Goal: Check status: Check status

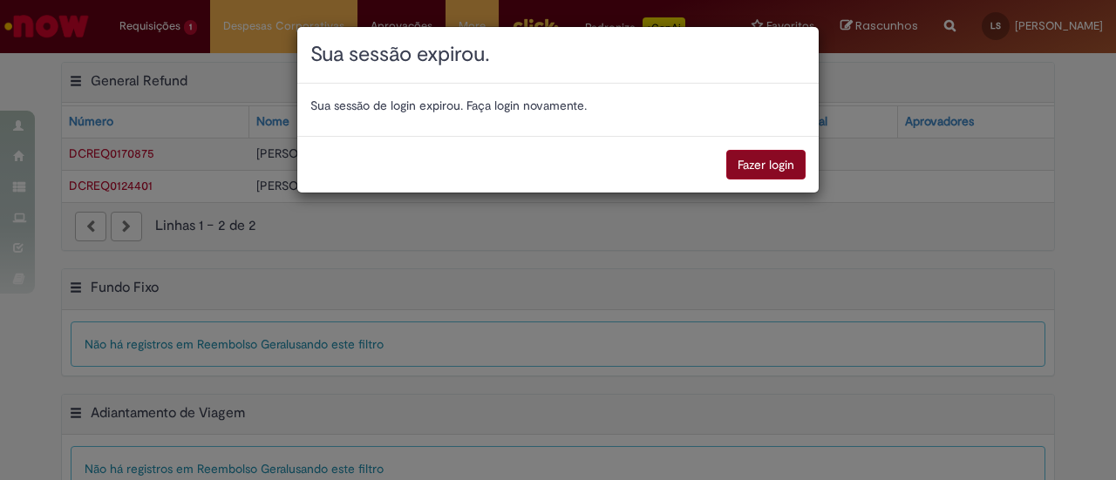
click at [774, 163] on button "Fazer login" at bounding box center [765, 165] width 79 height 30
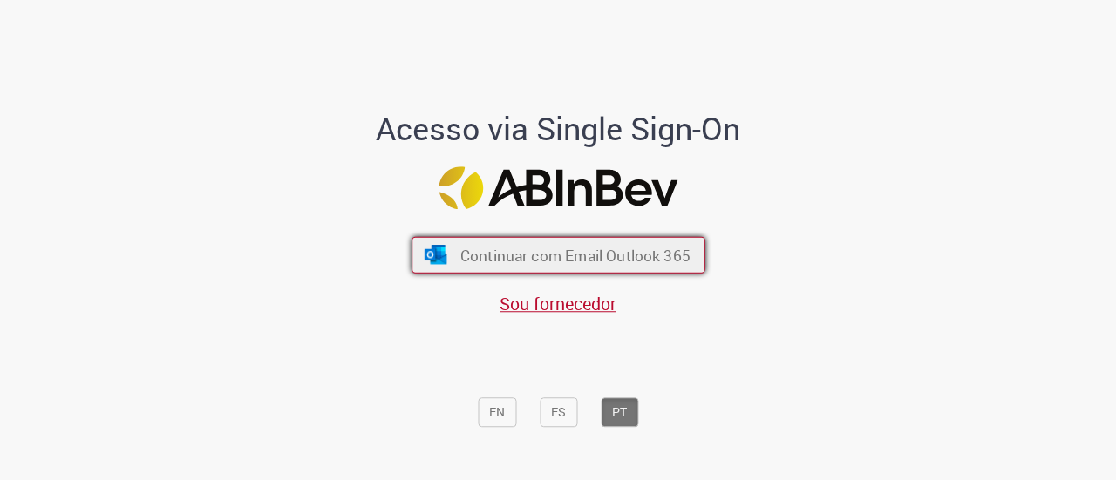
click at [558, 248] on span "Continuar com Email Outlook 365" at bounding box center [574, 255] width 230 height 20
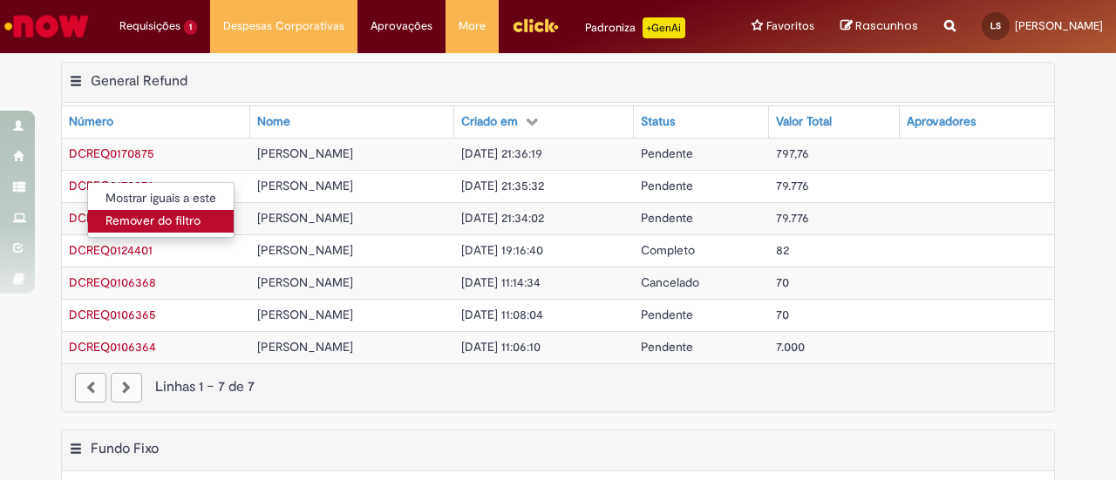
click at [139, 222] on link "Remover do filtro" at bounding box center [161, 221] width 146 height 23
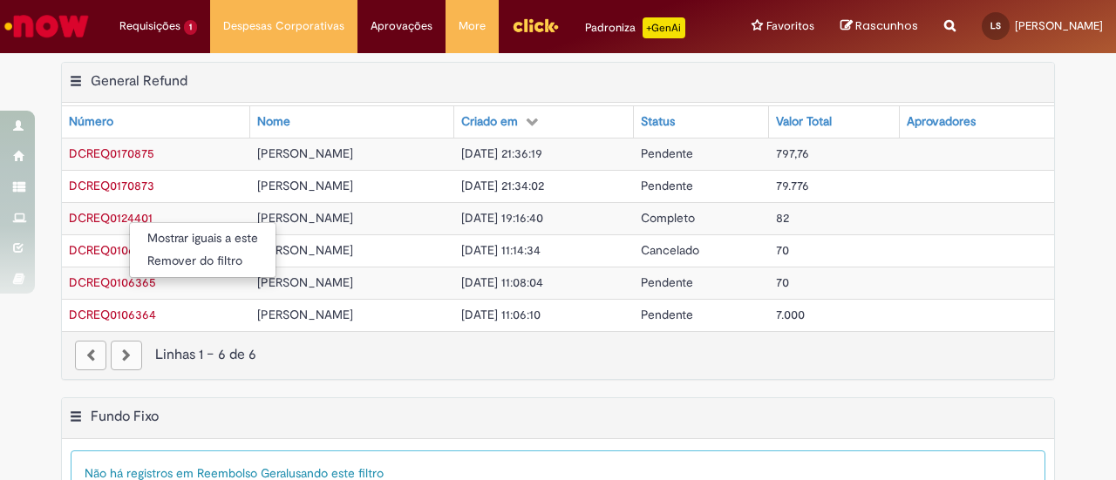
click at [123, 193] on div "Mostrar iguais a este Remover do filtro" at bounding box center [558, 240] width 1116 height 480
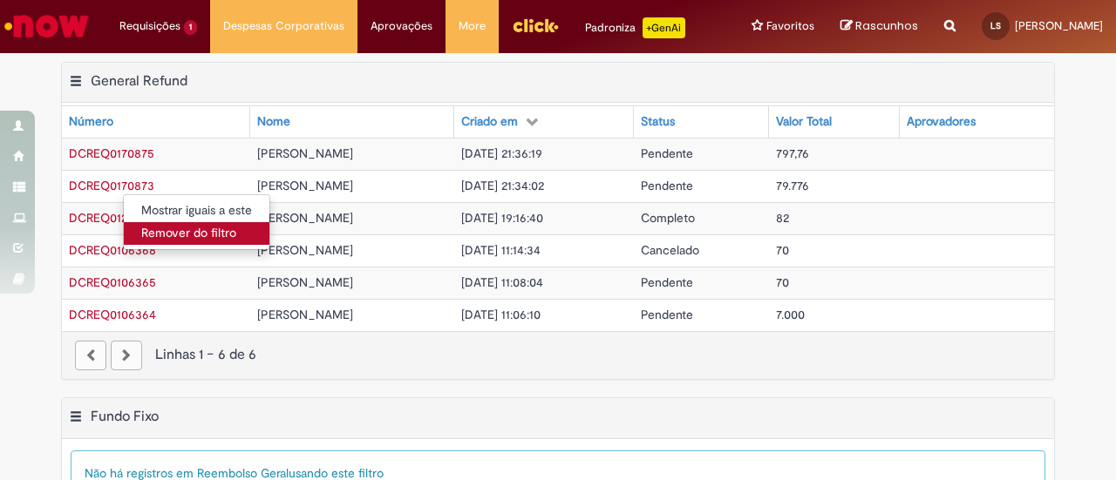
click at [164, 234] on link "Remover do filtro" at bounding box center [197, 233] width 146 height 23
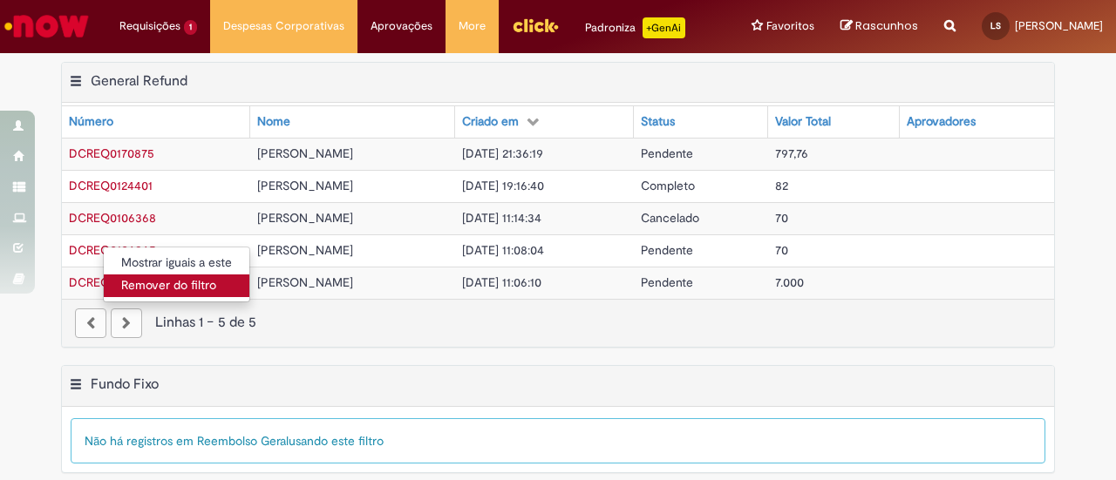
click at [150, 289] on link "Remover do filtro" at bounding box center [177, 286] width 146 height 23
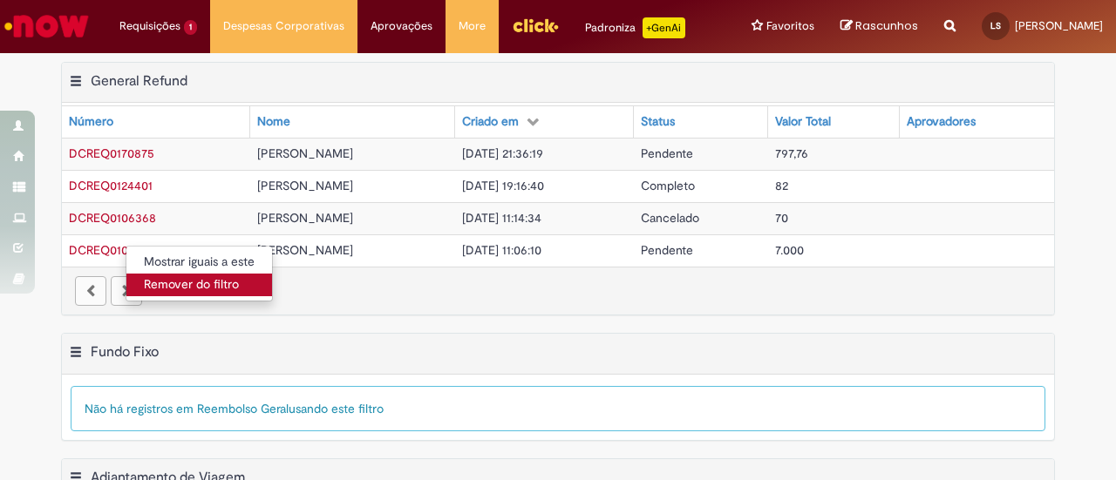
click at [166, 278] on link "Remover do filtro" at bounding box center [199, 285] width 146 height 23
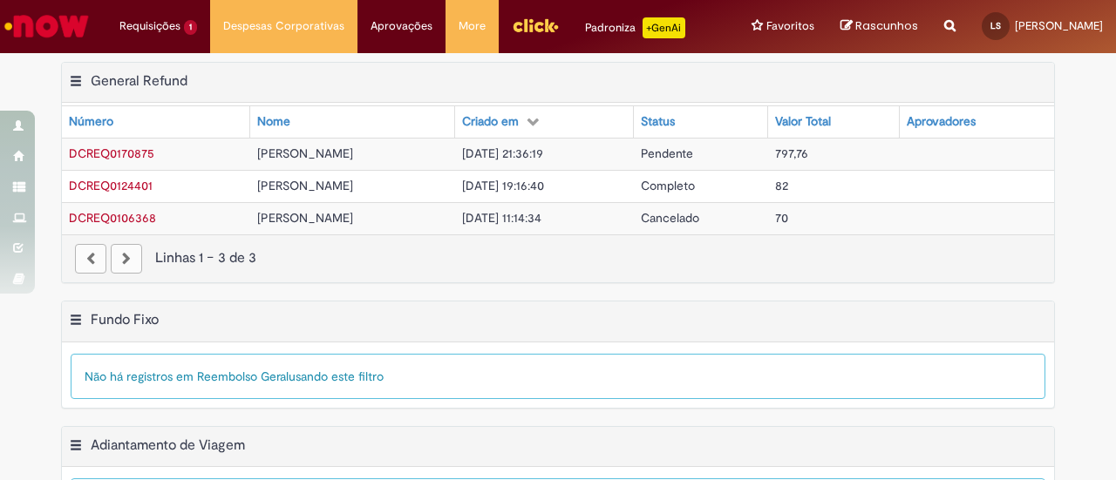
click at [118, 148] on span "DCREQ0170875" at bounding box center [111, 154] width 85 height 16
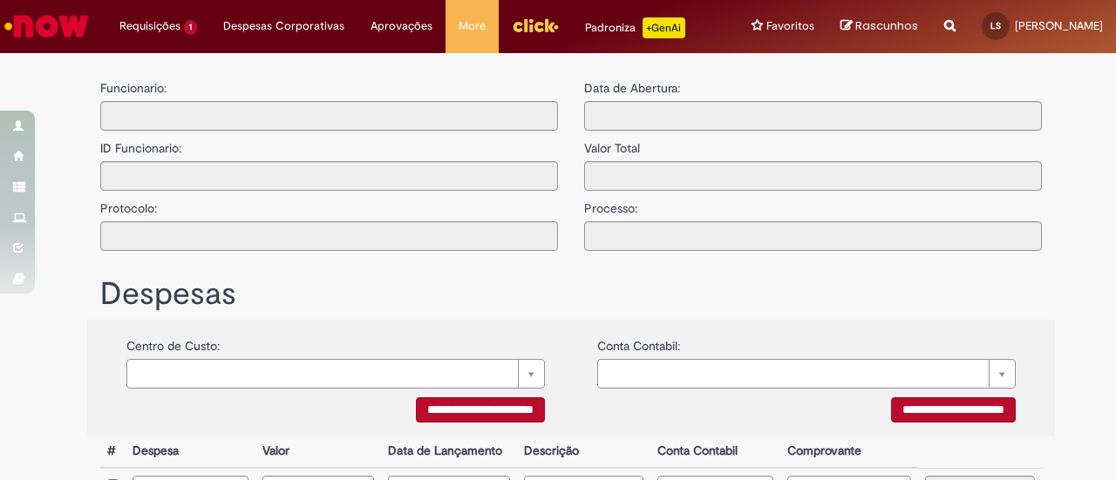
type input "**********"
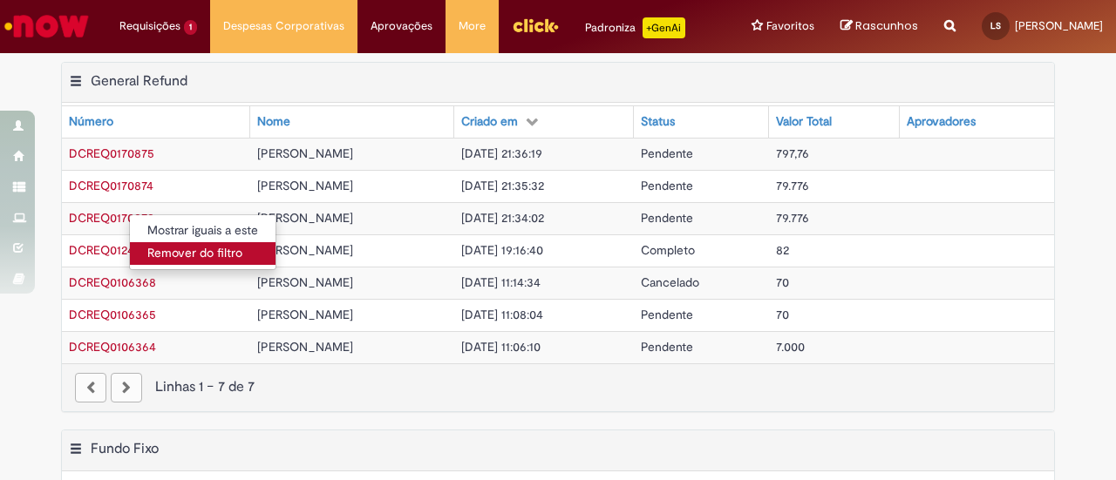
click at [160, 261] on link "Remover do filtro" at bounding box center [203, 253] width 146 height 23
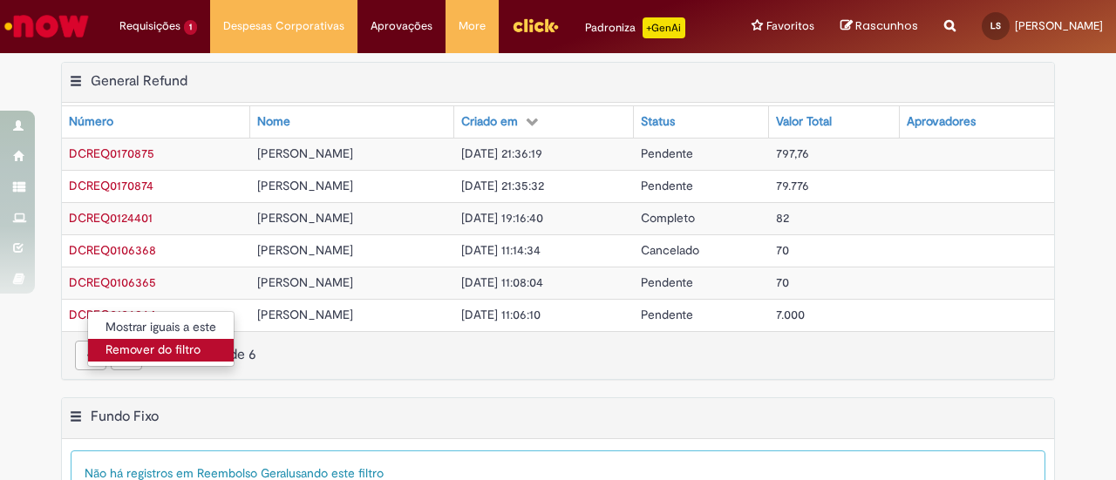
click at [135, 350] on link "Remover do filtro" at bounding box center [161, 350] width 146 height 23
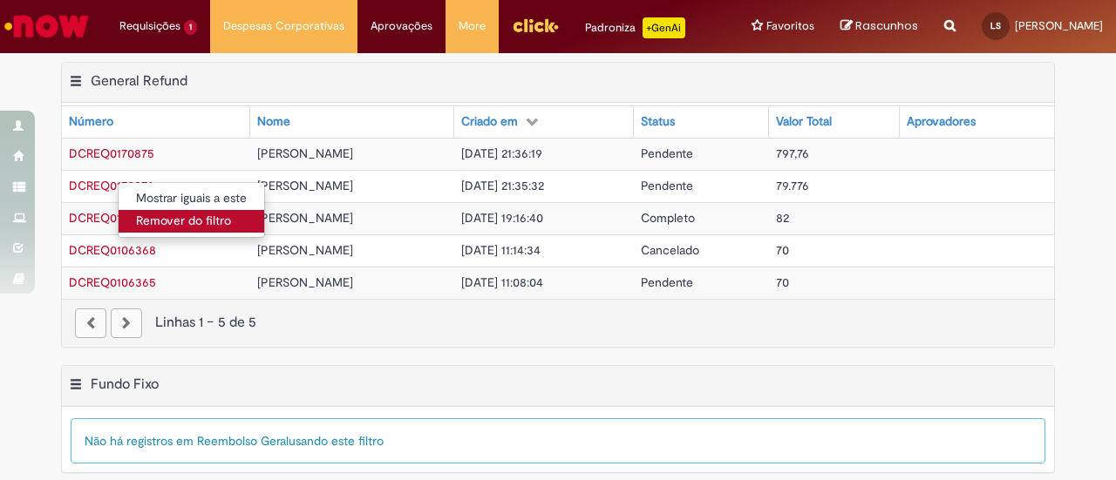
click at [153, 224] on link "Remover do filtro" at bounding box center [192, 221] width 146 height 23
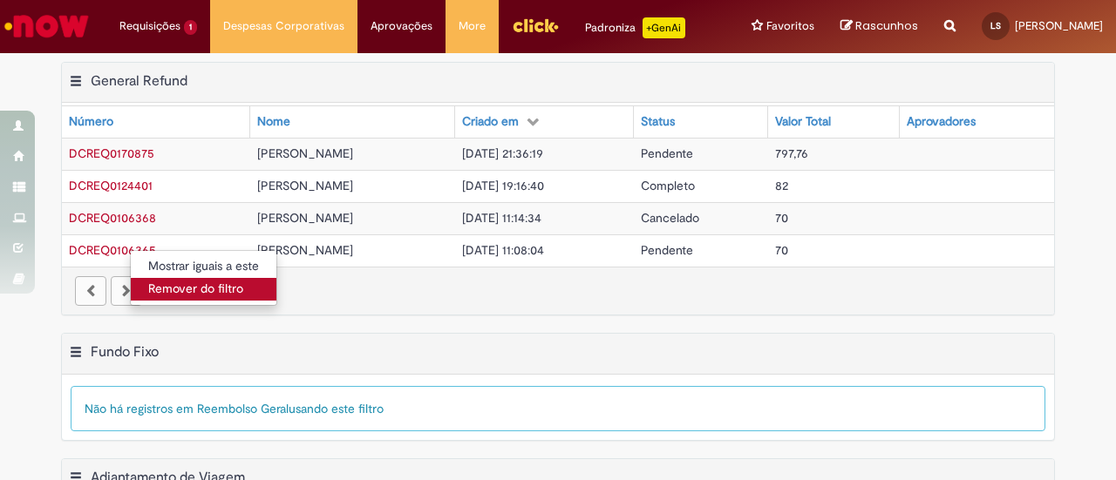
click at [181, 287] on link "Remover do filtro" at bounding box center [204, 289] width 146 height 23
